Goal: Task Accomplishment & Management: Use online tool/utility

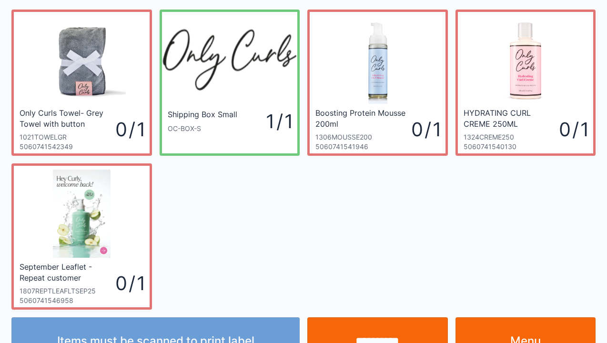
scroll to position [55, 0]
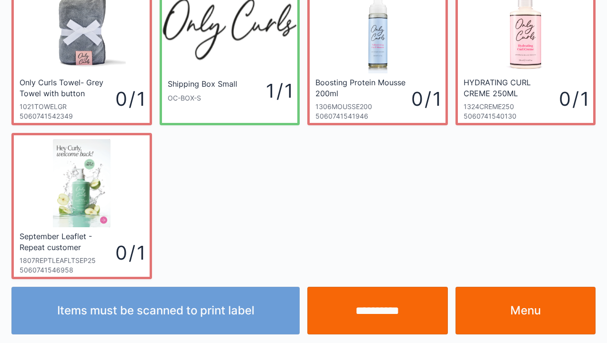
click at [524, 310] on link "Menu" at bounding box center [526, 311] width 141 height 48
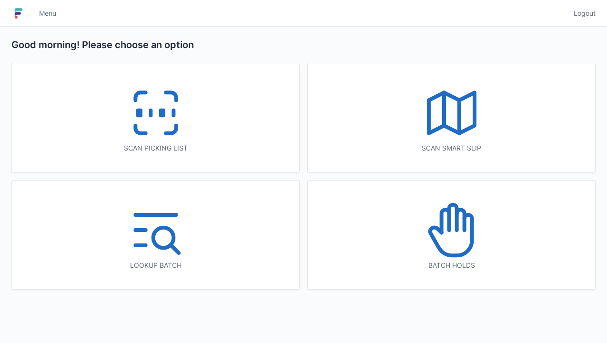
click at [168, 123] on icon at bounding box center [155, 112] width 61 height 61
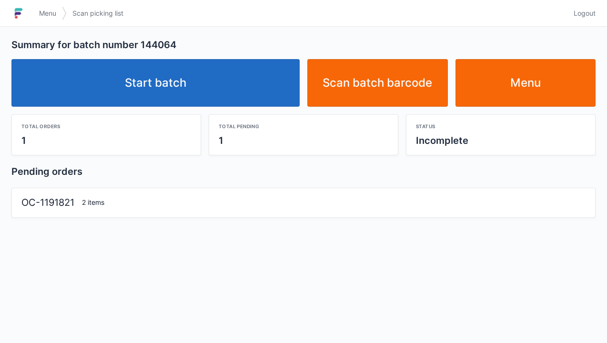
click at [177, 89] on link "Start batch" at bounding box center [155, 83] width 288 height 48
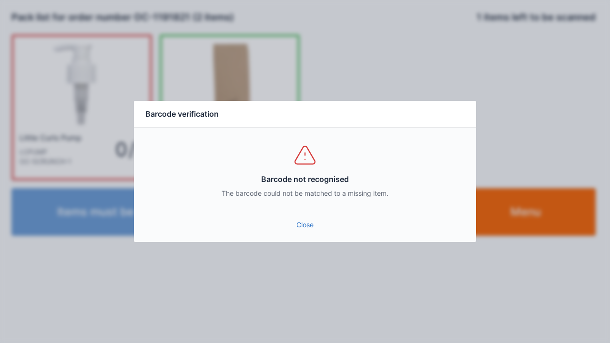
click at [298, 232] on link "Close" at bounding box center [305, 224] width 327 height 17
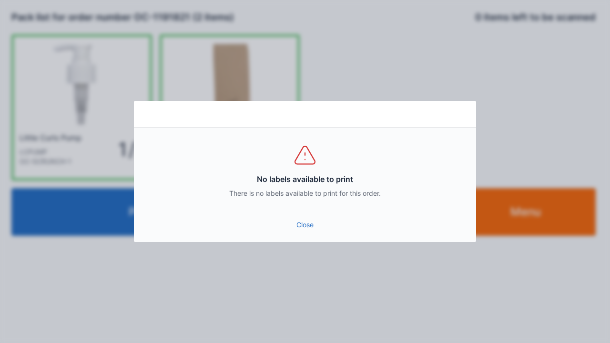
click at [306, 230] on link "Close" at bounding box center [305, 224] width 327 height 17
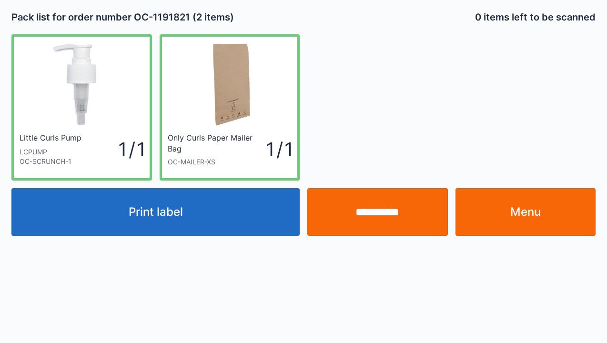
click at [161, 216] on button "Print label" at bounding box center [155, 212] width 288 height 48
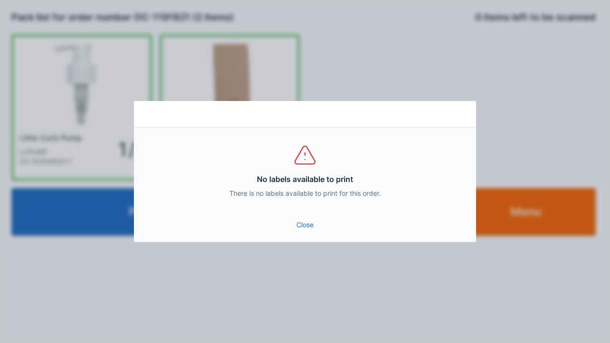
click at [302, 230] on link "Close" at bounding box center [305, 224] width 327 height 17
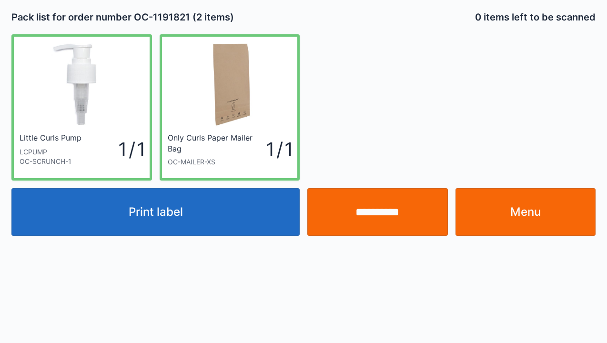
click at [528, 219] on link "Menu" at bounding box center [526, 212] width 141 height 48
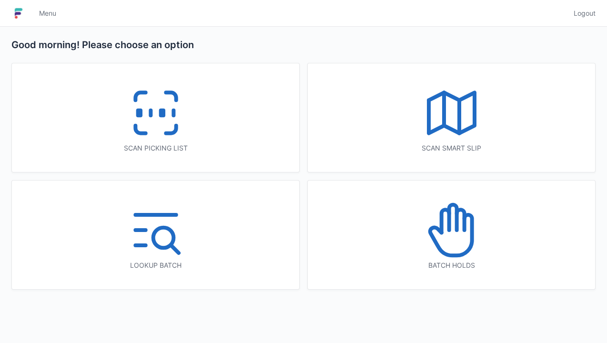
click at [162, 124] on icon at bounding box center [155, 112] width 61 height 61
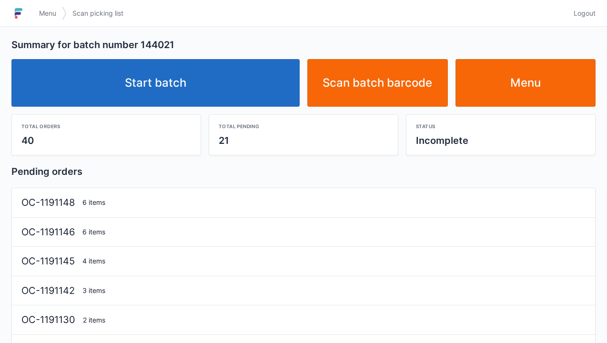
click at [167, 82] on link "Start batch" at bounding box center [155, 83] width 288 height 48
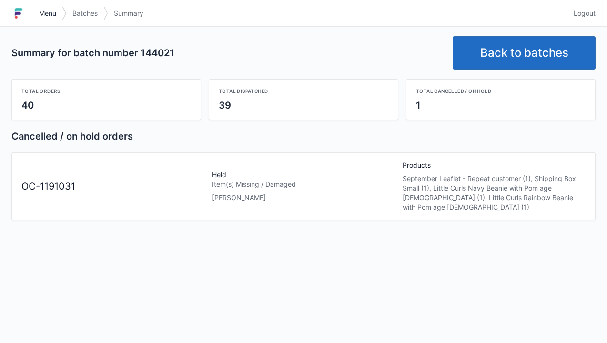
click at [45, 16] on span "Menu" at bounding box center [47, 14] width 17 height 10
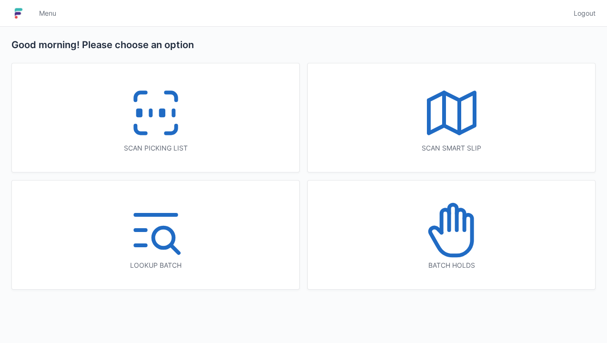
click at [454, 230] on icon at bounding box center [451, 230] width 61 height 61
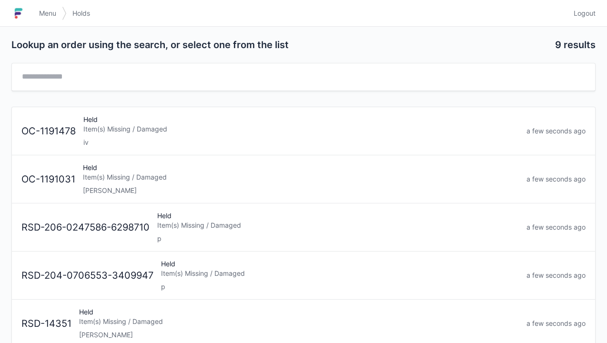
click at [113, 180] on div "Item(s) Missing / Damaged" at bounding box center [301, 178] width 436 height 10
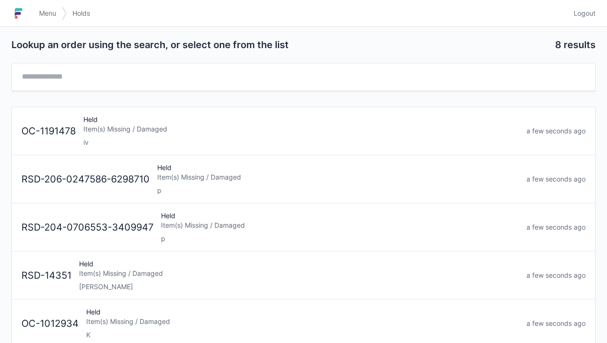
click at [54, 17] on span "Menu" at bounding box center [47, 14] width 17 height 10
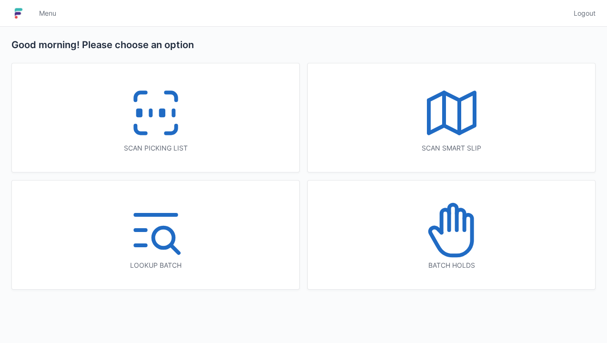
click at [163, 116] on rect at bounding box center [162, 113] width 2 height 5
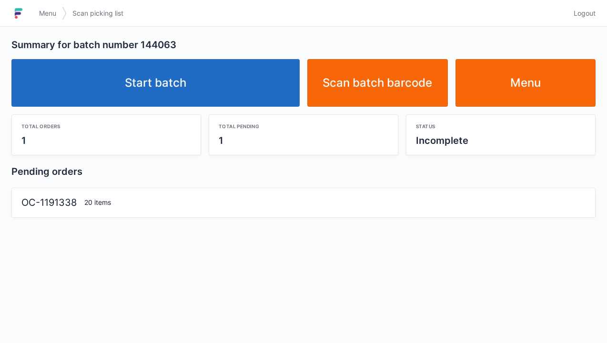
click at [170, 83] on link "Start batch" at bounding box center [155, 83] width 288 height 48
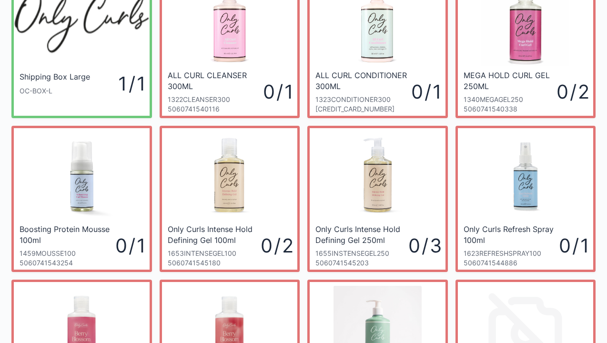
scroll to position [52, 0]
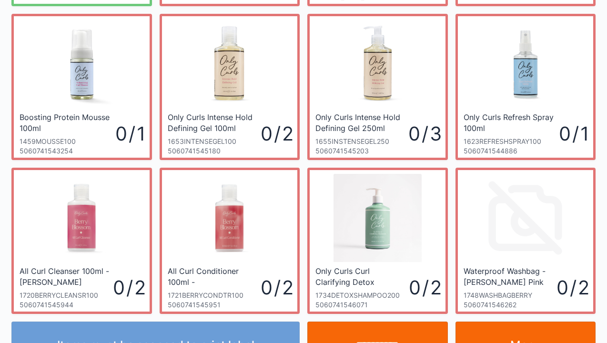
click at [387, 95] on img at bounding box center [378, 64] width 88 height 88
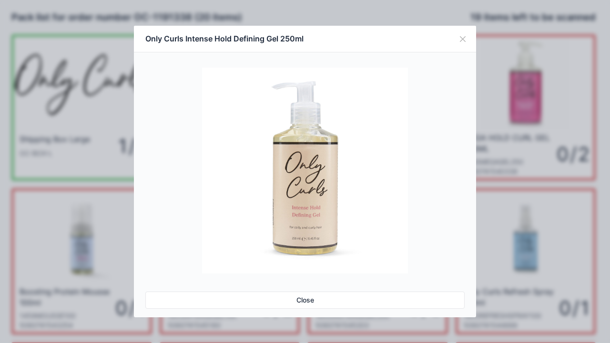
click at [463, 44] on button "Close" at bounding box center [463, 39] width 27 height 27
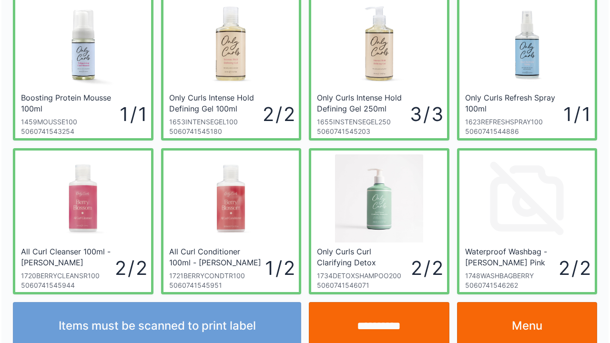
scroll to position [209, 0]
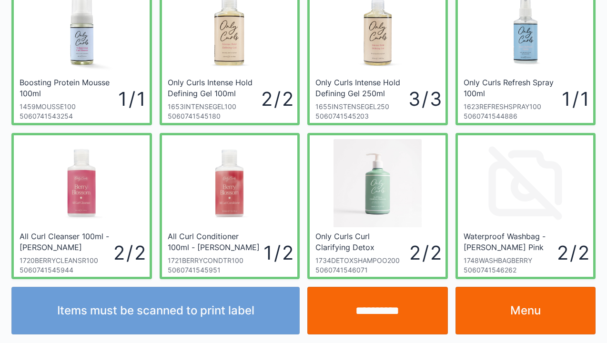
click at [606, 186] on div "Shipping Box Large OC-BOX-L 1 / 1 ALL CURL CLEANSER 300ML 1322CLEANSER300 50607…" at bounding box center [303, 48] width 607 height 462
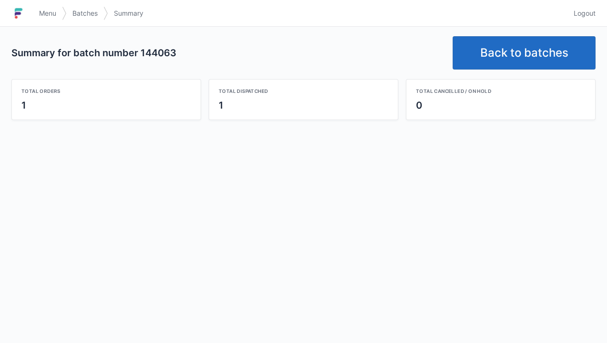
click at [511, 54] on link "Back to batches" at bounding box center [524, 52] width 143 height 33
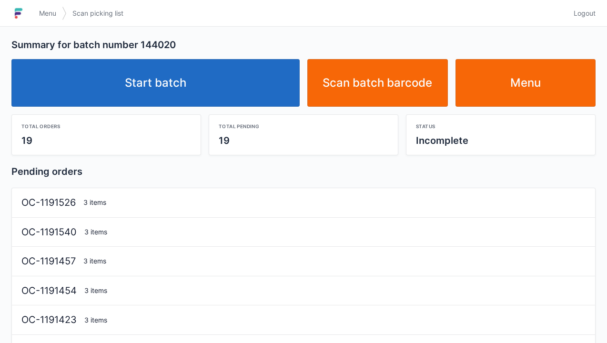
click at [177, 88] on link "Start batch" at bounding box center [155, 83] width 288 height 48
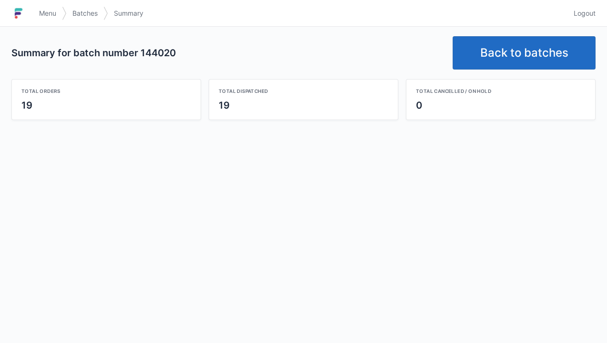
click at [518, 57] on link "Back to batches" at bounding box center [524, 52] width 143 height 33
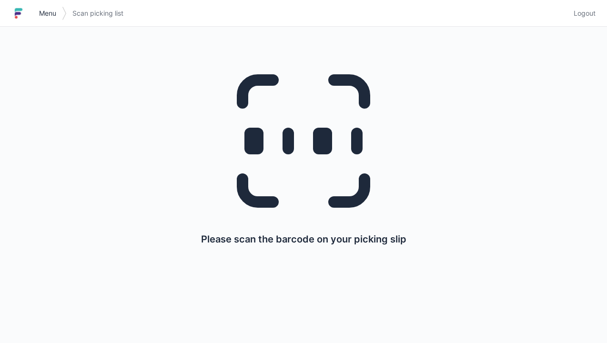
click at [47, 10] on span "Menu" at bounding box center [47, 14] width 17 height 10
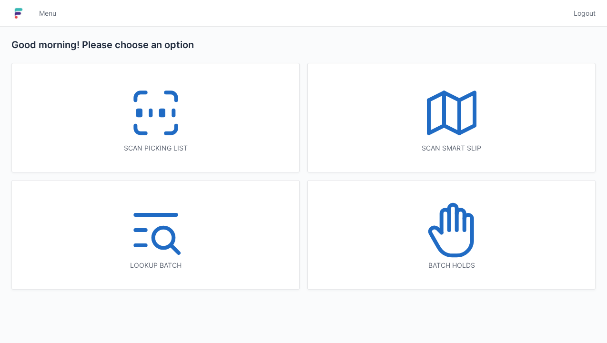
click at [452, 113] on icon at bounding box center [451, 112] width 61 height 61
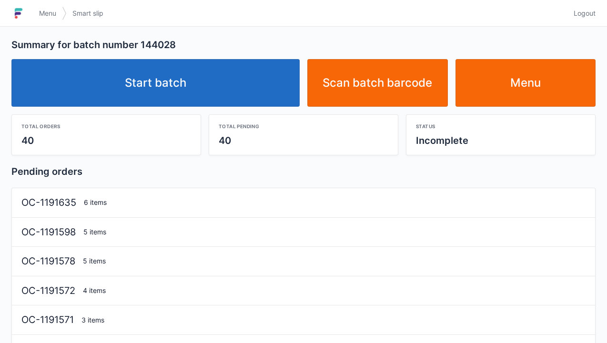
click at [176, 90] on link "Start batch" at bounding box center [155, 83] width 288 height 48
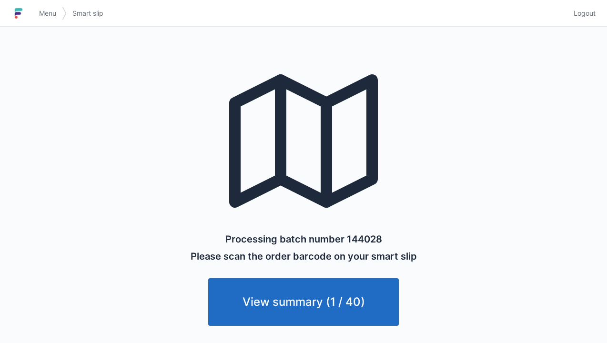
click at [51, 20] on link "Menu" at bounding box center [47, 13] width 29 height 17
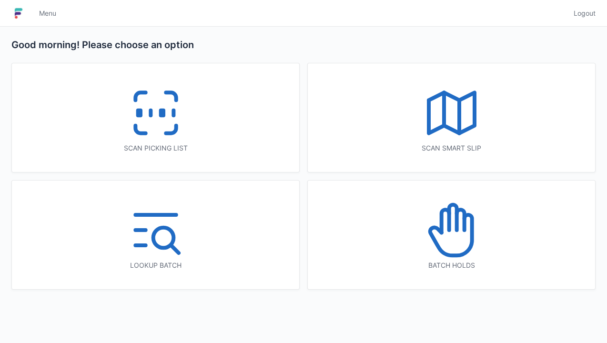
click at [170, 118] on icon at bounding box center [155, 112] width 61 height 61
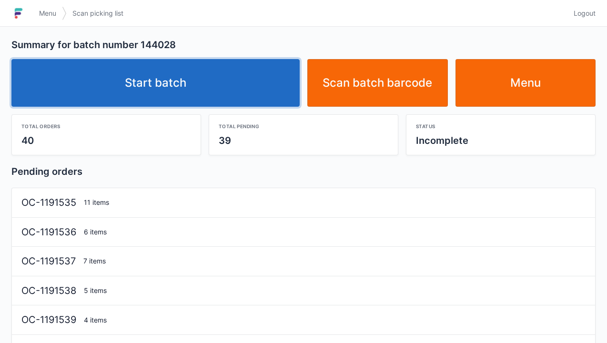
click at [187, 92] on link "Start batch" at bounding box center [155, 83] width 288 height 48
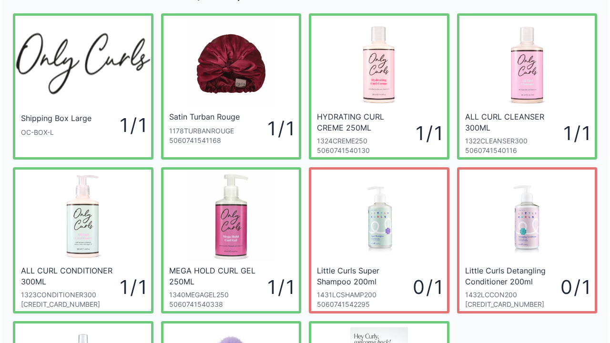
scroll to position [20, 0]
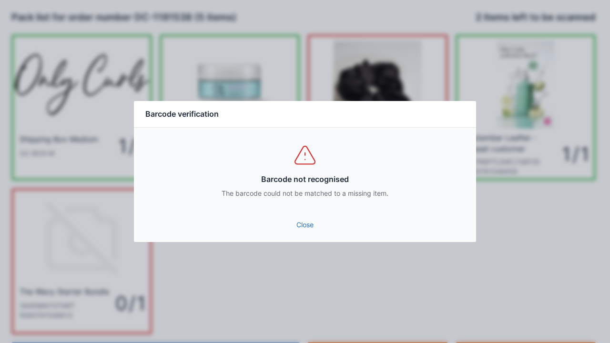
click at [307, 216] on link "Close" at bounding box center [305, 224] width 327 height 17
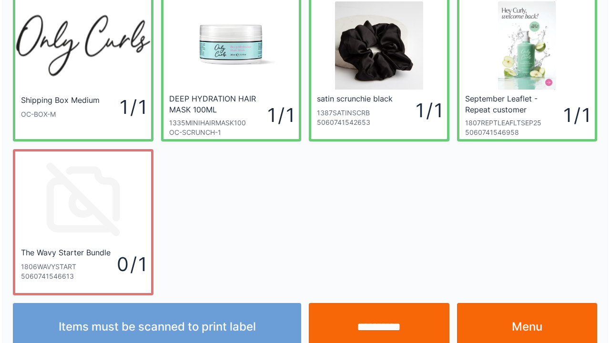
scroll to position [55, 0]
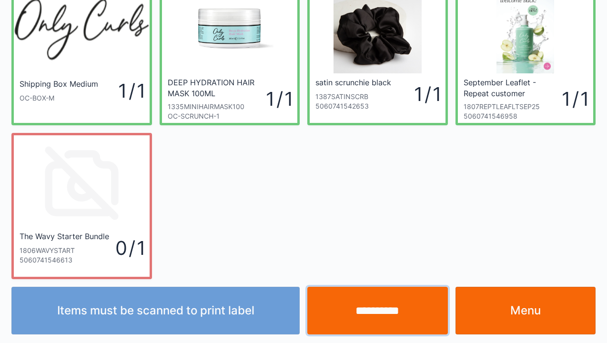
click at [382, 325] on input "**********" at bounding box center [378, 311] width 141 height 48
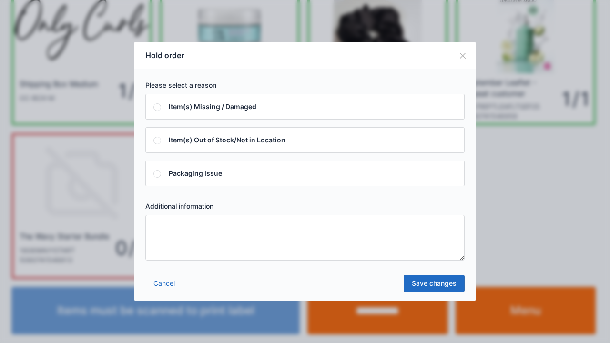
click at [164, 235] on textarea at bounding box center [304, 238] width 319 height 46
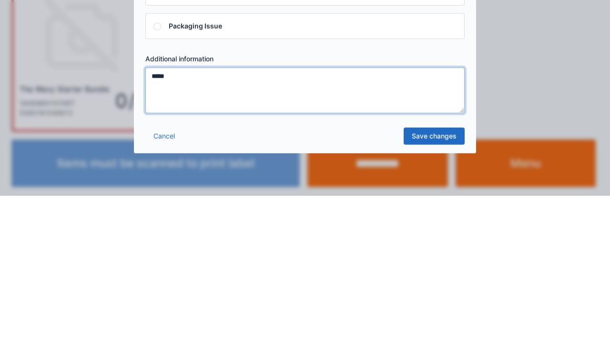
type textarea "*****"
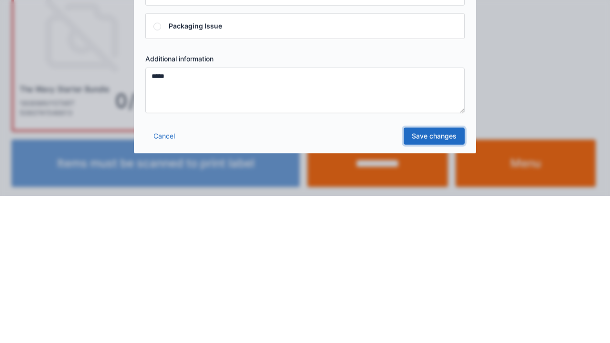
click at [437, 287] on link "Save changes" at bounding box center [434, 283] width 61 height 17
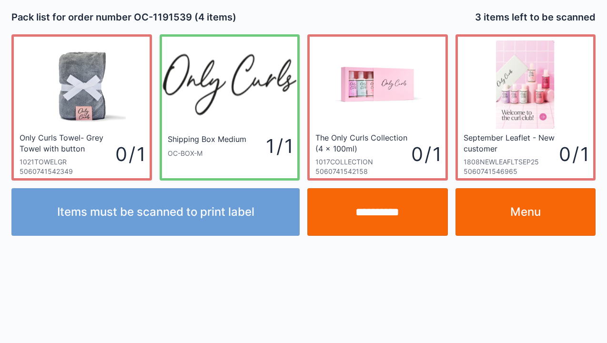
click at [526, 222] on link "Menu" at bounding box center [526, 212] width 141 height 48
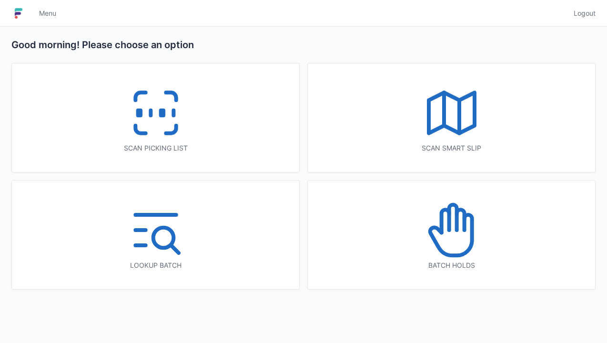
click at [457, 233] on icon at bounding box center [451, 230] width 61 height 61
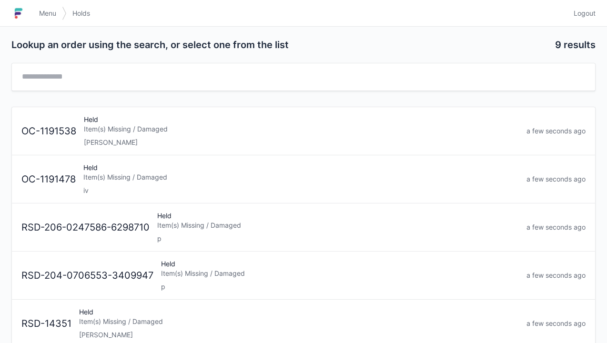
click at [113, 153] on link "OC-1191538 Held Item(s) Missing / Damaged Elena a few seconds ago" at bounding box center [304, 131] width 584 height 48
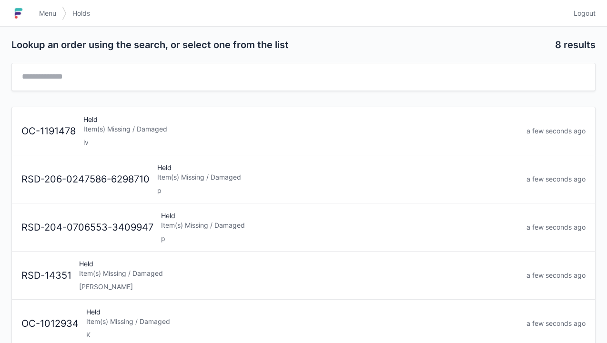
click at [54, 18] on link "Menu" at bounding box center [47, 13] width 29 height 17
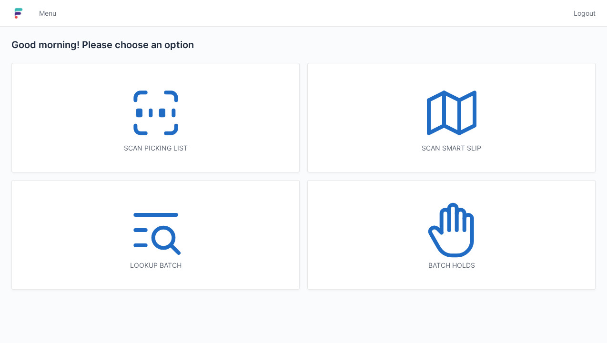
click at [169, 121] on icon at bounding box center [155, 112] width 61 height 61
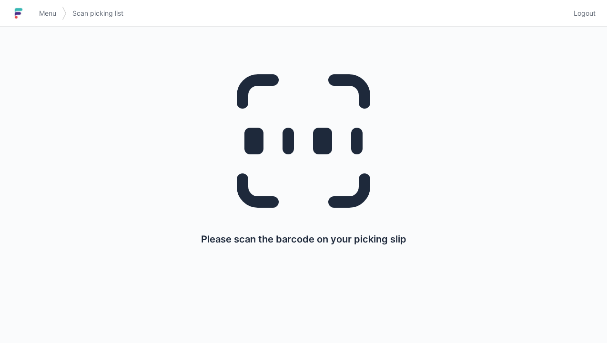
click at [54, 15] on span "Menu" at bounding box center [47, 14] width 17 height 10
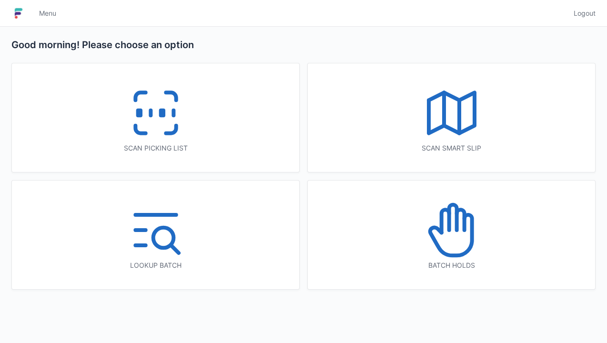
click at [144, 127] on icon at bounding box center [155, 112] width 61 height 61
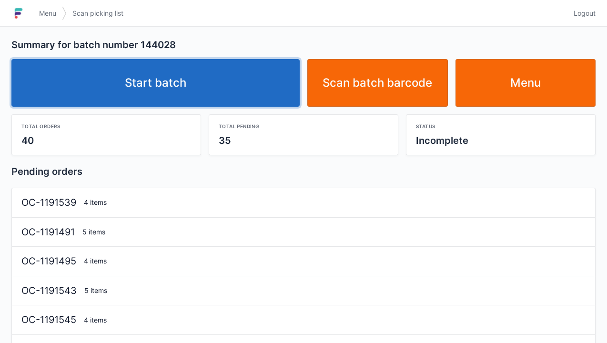
click at [173, 92] on link "Start batch" at bounding box center [155, 83] width 288 height 48
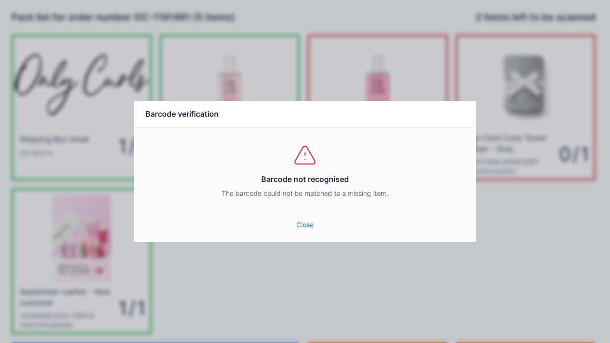
click at [313, 224] on link "Close" at bounding box center [305, 224] width 327 height 17
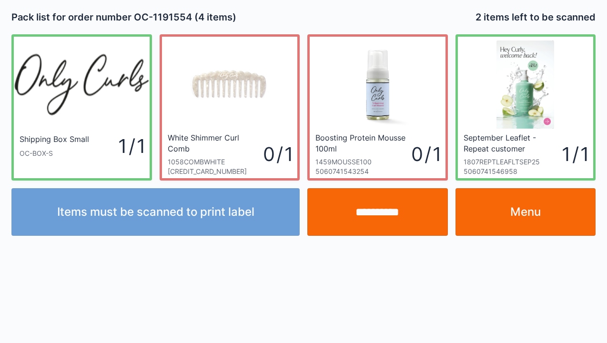
click at [524, 215] on link "Menu" at bounding box center [526, 212] width 141 height 48
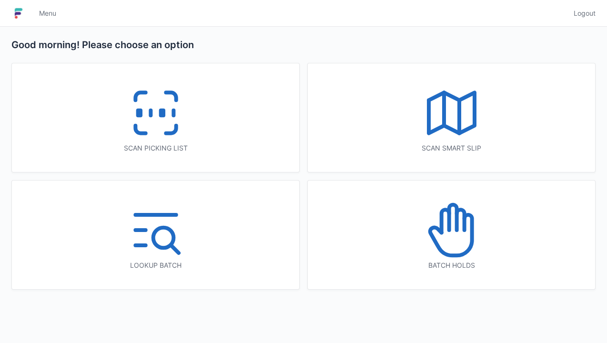
click at [457, 236] on icon at bounding box center [451, 230] width 61 height 61
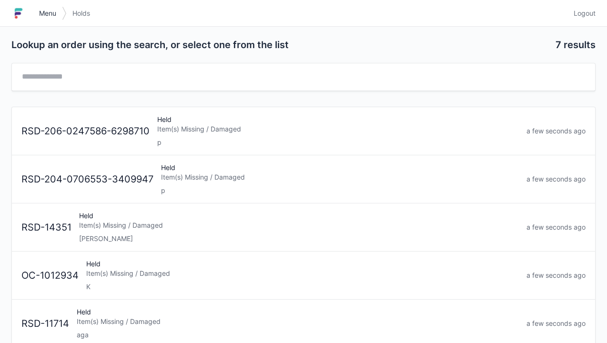
click at [52, 19] on link "Menu" at bounding box center [47, 13] width 29 height 17
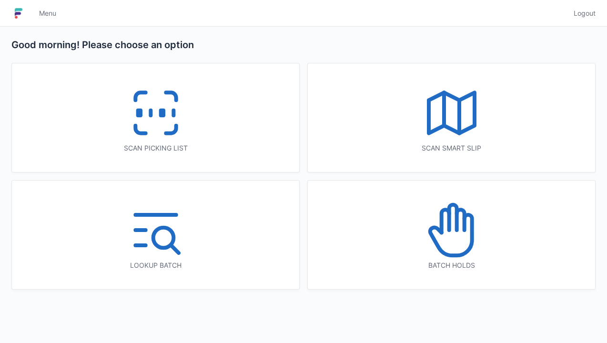
click at [156, 124] on icon at bounding box center [155, 112] width 61 height 61
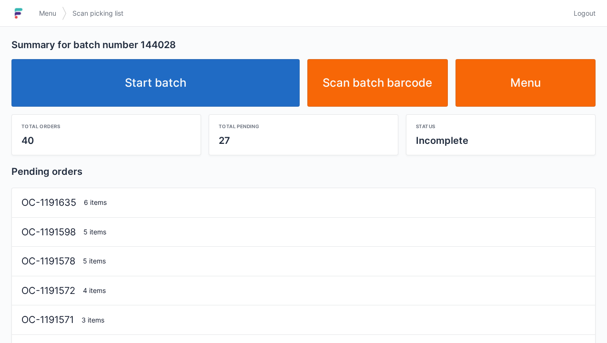
click at [185, 93] on link "Start batch" at bounding box center [155, 83] width 288 height 48
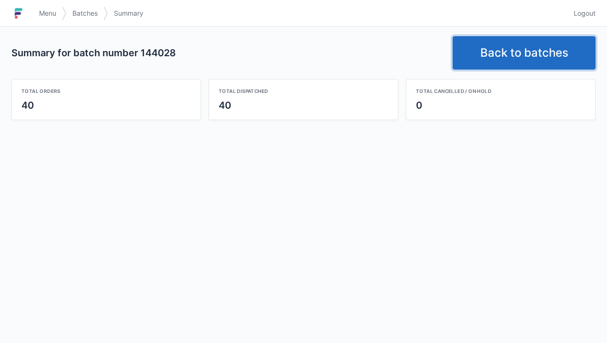
click at [522, 59] on link "Back to batches" at bounding box center [524, 52] width 143 height 33
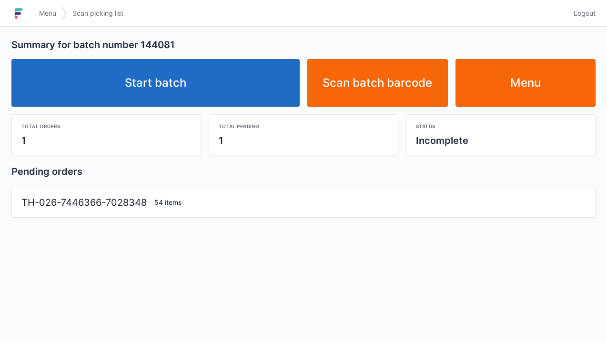
click at [154, 81] on link "Start batch" at bounding box center [155, 83] width 288 height 48
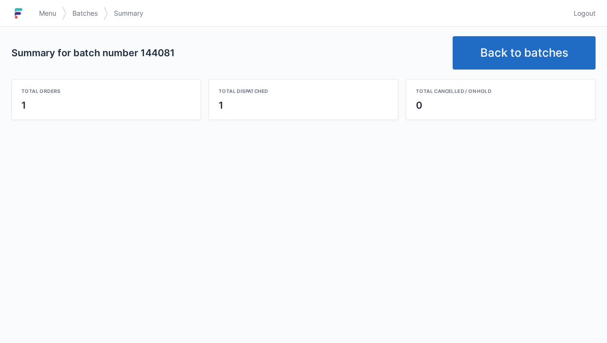
click at [536, 59] on link "Back to batches" at bounding box center [524, 52] width 143 height 33
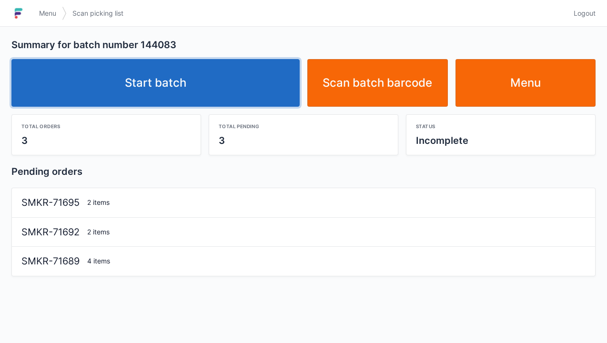
click at [148, 95] on link "Start batch" at bounding box center [155, 83] width 288 height 48
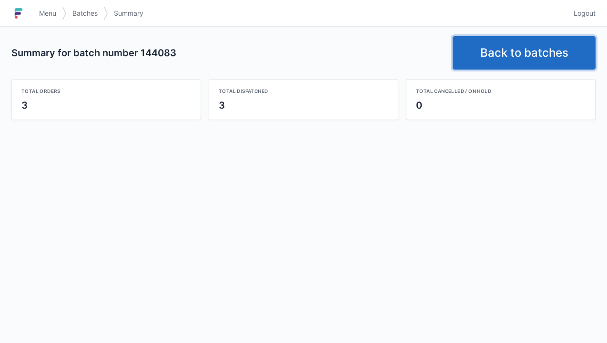
click at [530, 58] on link "Back to batches" at bounding box center [524, 52] width 143 height 33
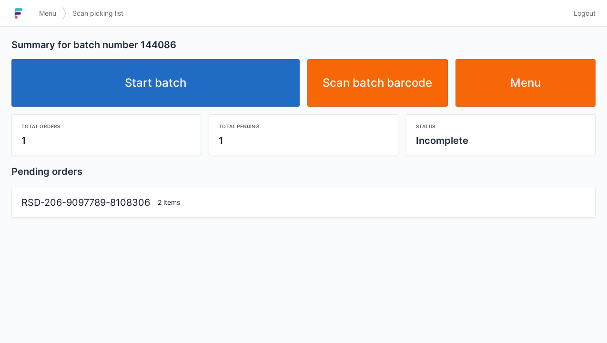
click at [193, 88] on link "Start batch" at bounding box center [155, 83] width 288 height 48
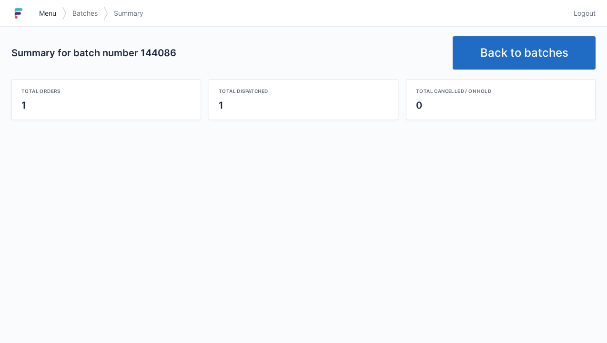
click at [45, 14] on span "Menu" at bounding box center [47, 14] width 17 height 10
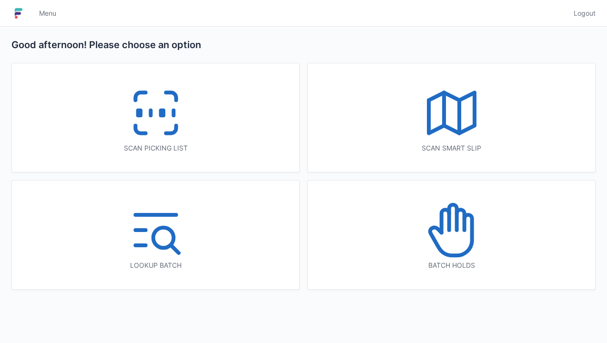
click at [128, 131] on icon at bounding box center [155, 112] width 61 height 61
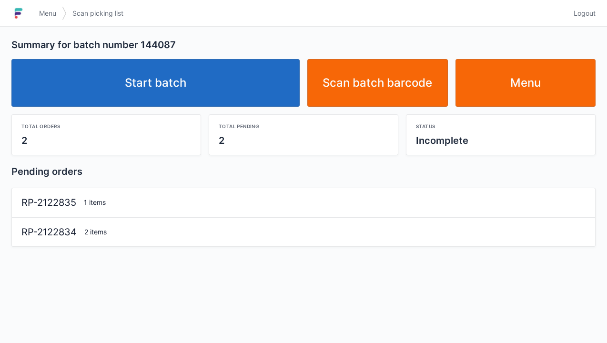
click at [179, 89] on link "Start batch" at bounding box center [155, 83] width 288 height 48
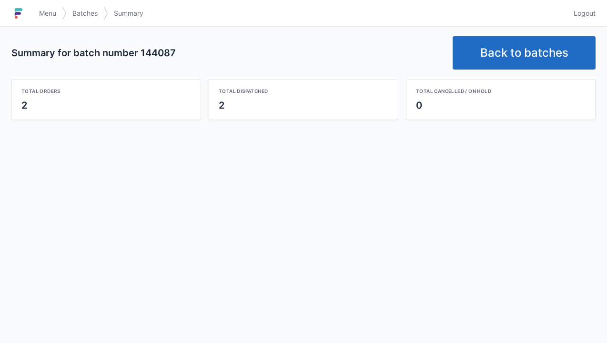
click at [513, 61] on link "Back to batches" at bounding box center [524, 52] width 143 height 33
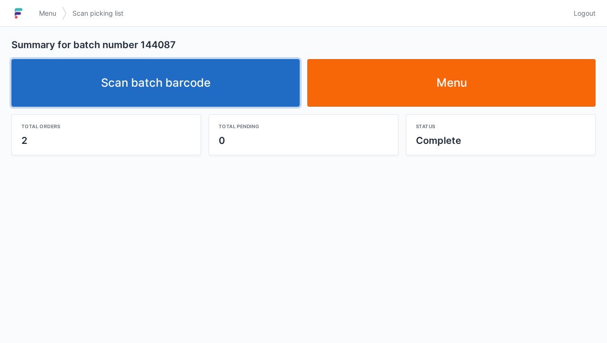
click at [206, 91] on link "Scan batch barcode" at bounding box center [155, 83] width 288 height 48
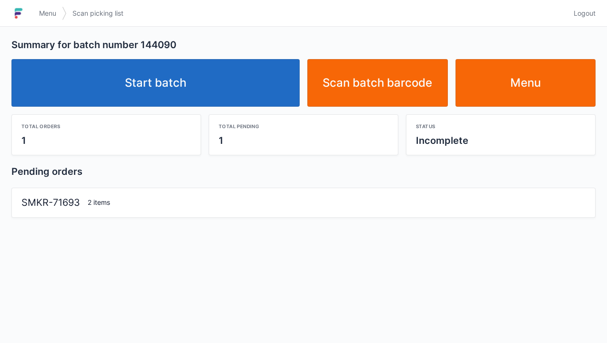
click at [178, 86] on link "Start batch" at bounding box center [155, 83] width 288 height 48
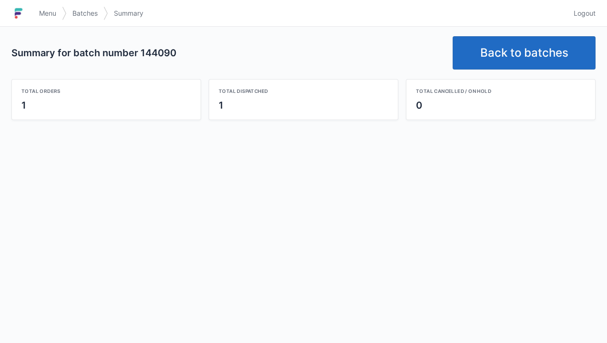
click at [533, 54] on link "Back to batches" at bounding box center [524, 52] width 143 height 33
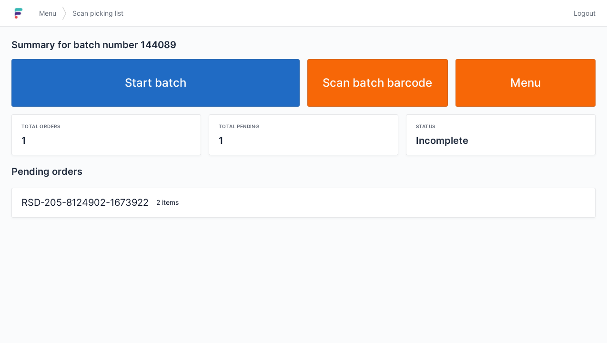
click at [151, 105] on link "Start batch" at bounding box center [155, 83] width 288 height 48
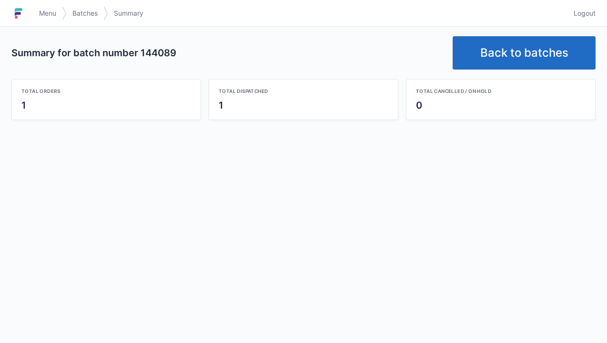
click at [534, 45] on link "Back to batches" at bounding box center [524, 52] width 143 height 33
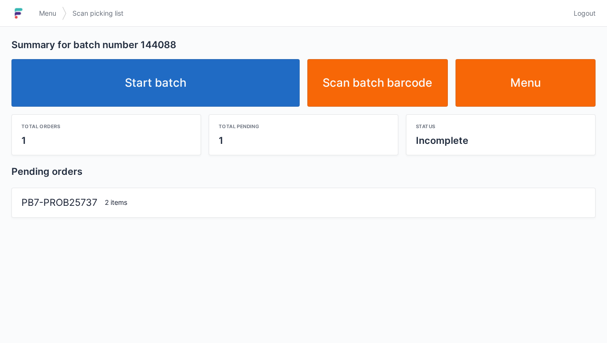
click at [179, 91] on link "Start batch" at bounding box center [155, 83] width 288 height 48
